Goal: Transaction & Acquisition: Purchase product/service

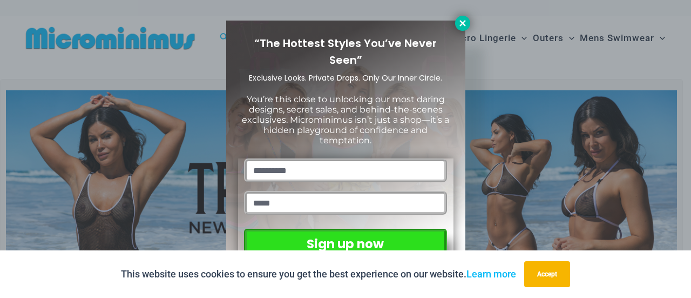
click at [463, 26] on icon at bounding box center [463, 23] width 10 height 10
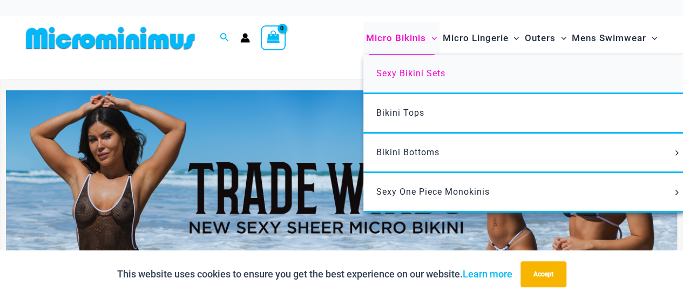
click at [398, 70] on span "Sexy Bikini Sets" at bounding box center [411, 73] width 69 height 10
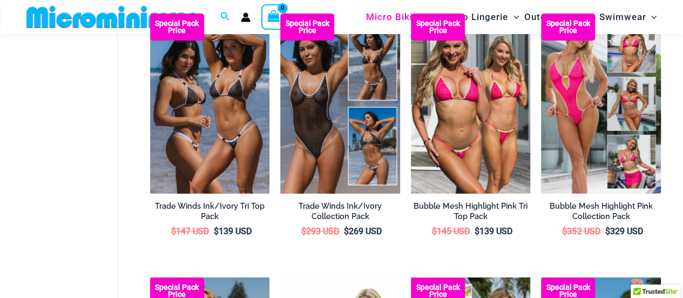
scroll to position [136, 0]
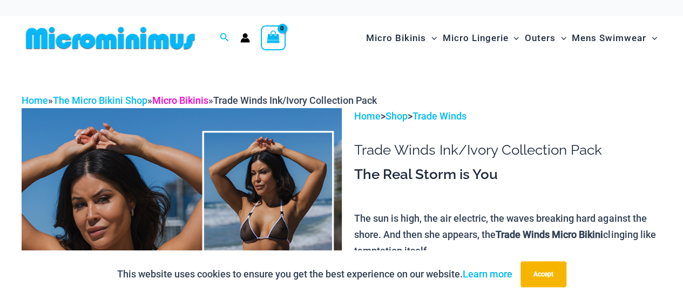
click at [182, 99] on link "Micro Bikinis" at bounding box center [180, 100] width 56 height 11
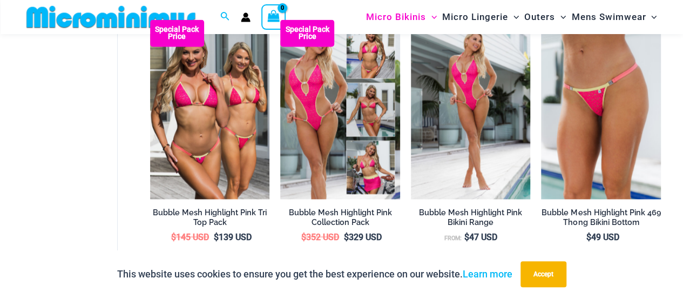
scroll to position [980, 0]
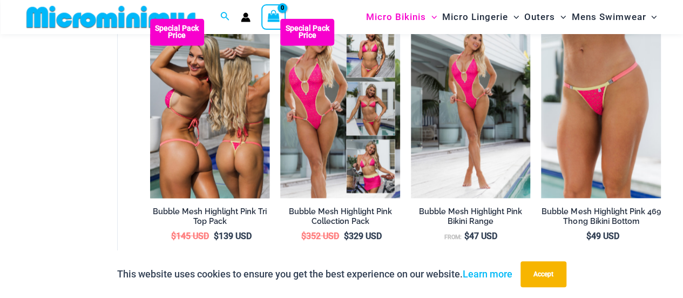
click at [240, 109] on img at bounding box center [210, 107] width 120 height 179
